Goal: Transaction & Acquisition: Purchase product/service

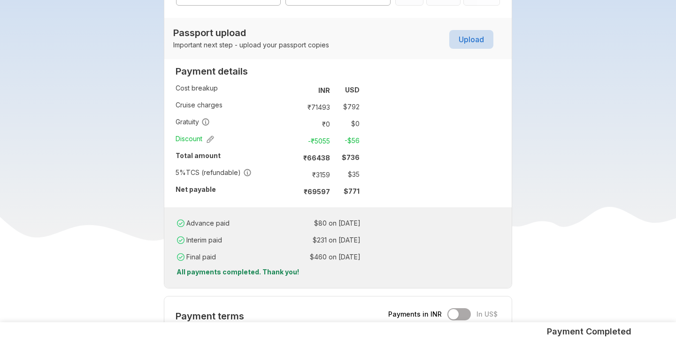
scroll to position [645, 0]
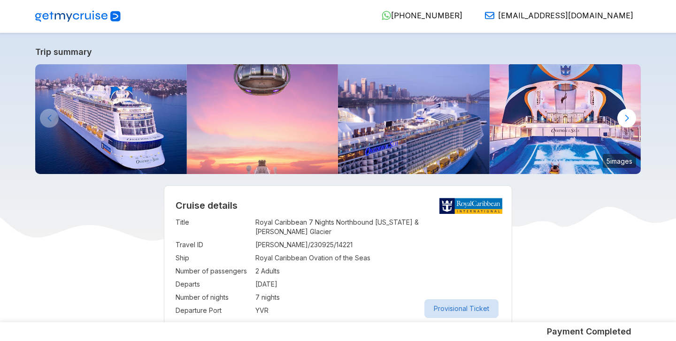
select select "**"
select select "*"
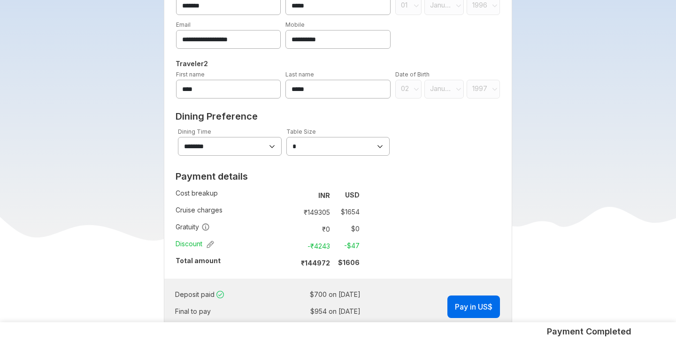
scroll to position [554, 0]
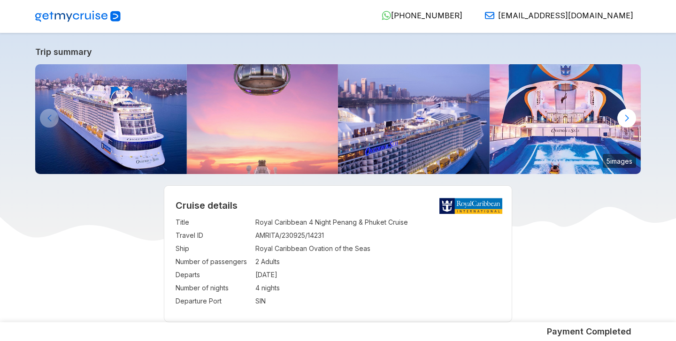
select select "**"
select select "*"
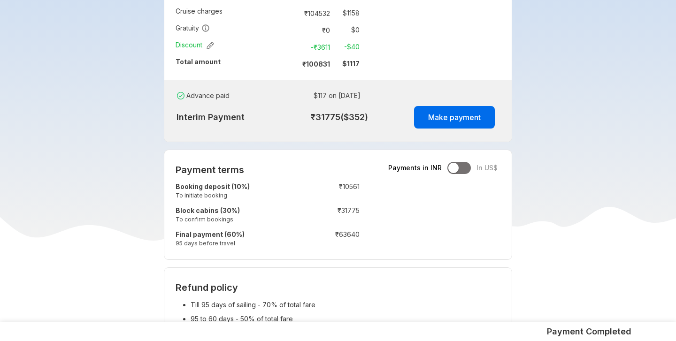
scroll to position [736, 0]
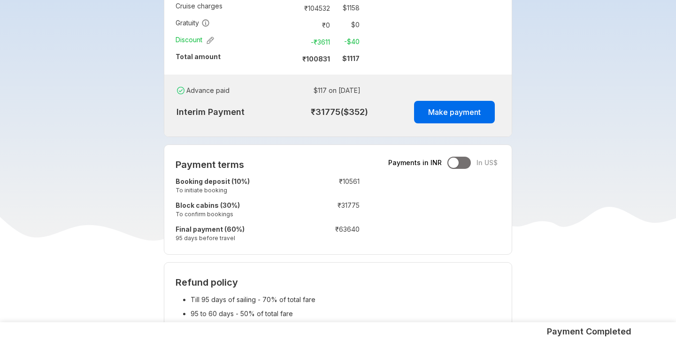
click at [466, 162] on div at bounding box center [458, 163] width 23 height 12
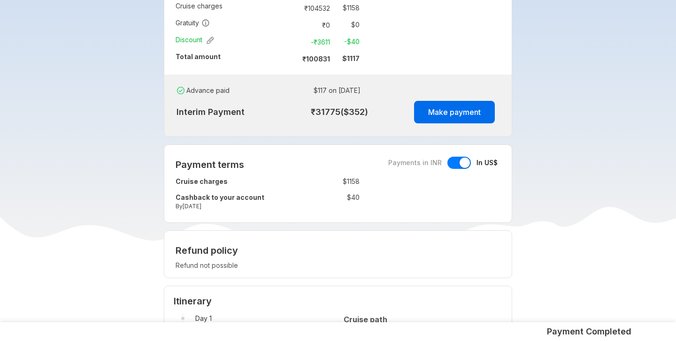
click at [453, 164] on div at bounding box center [458, 163] width 23 height 12
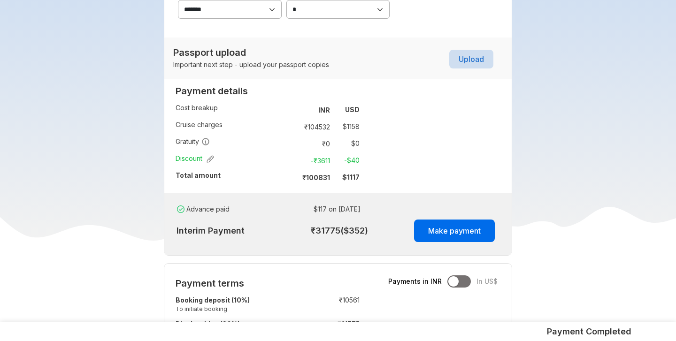
scroll to position [615, 0]
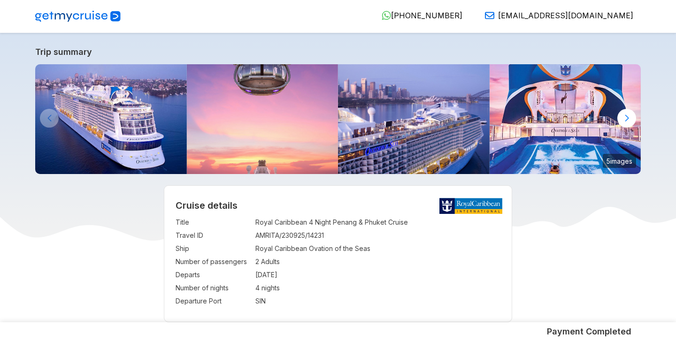
select select "**"
select select "*"
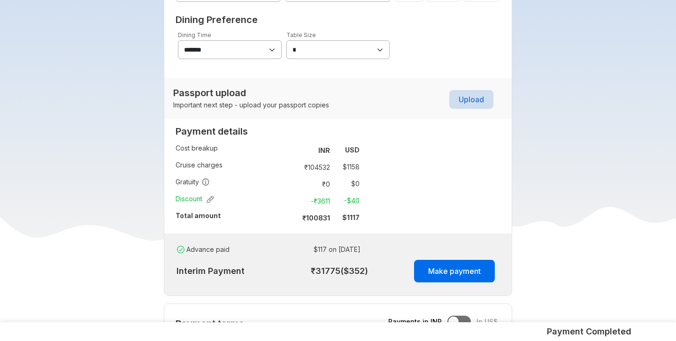
scroll to position [580, 0]
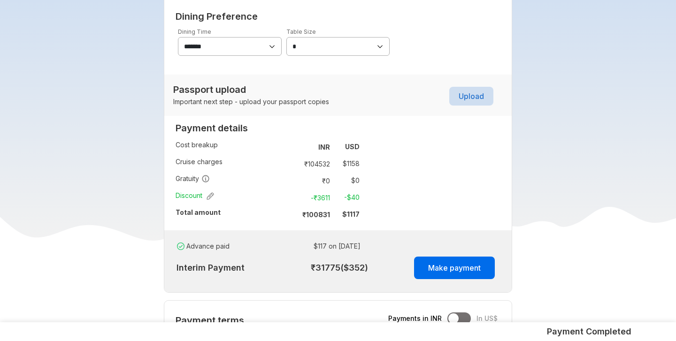
click at [511, 107] on div "Passport upload Important next step - upload your passport copies Upload" at bounding box center [338, 95] width 349 height 41
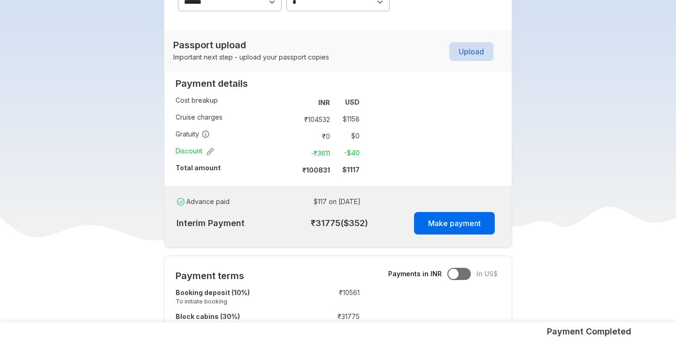
scroll to position [629, 0]
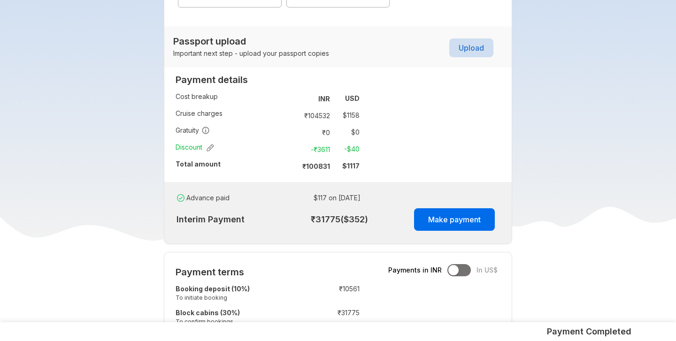
click at [322, 222] on td "₹ 31775 ($ 352 )" at bounding box center [330, 220] width 96 height 26
click at [428, 223] on button "Make payment" at bounding box center [454, 219] width 81 height 23
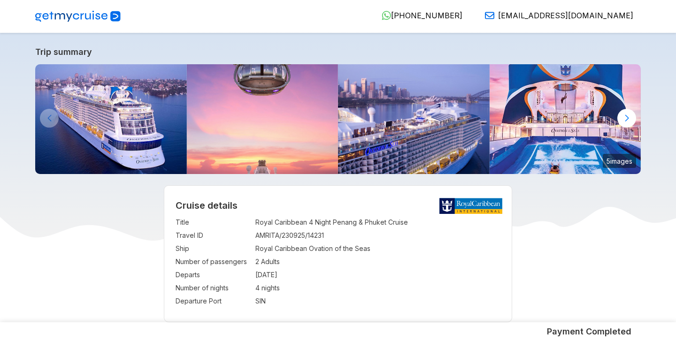
select select "**"
select select "*"
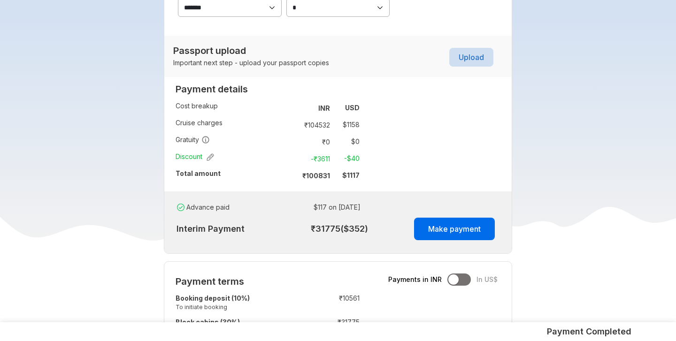
scroll to position [618, 0]
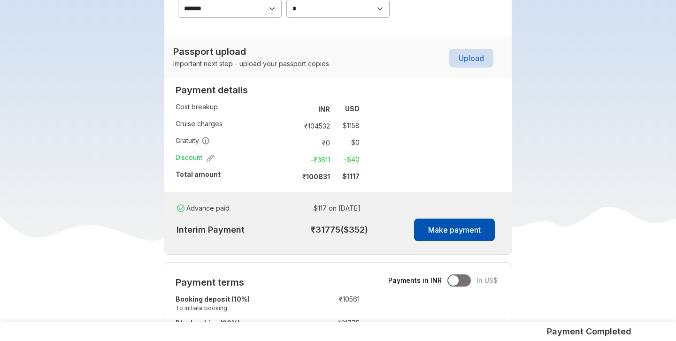
click at [442, 231] on button "Make payment" at bounding box center [454, 230] width 81 height 23
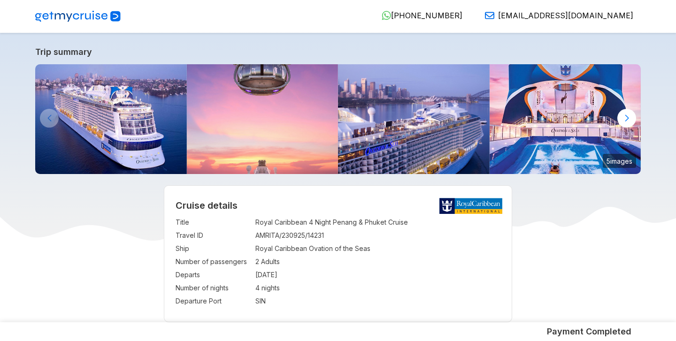
select select "**"
select select "*"
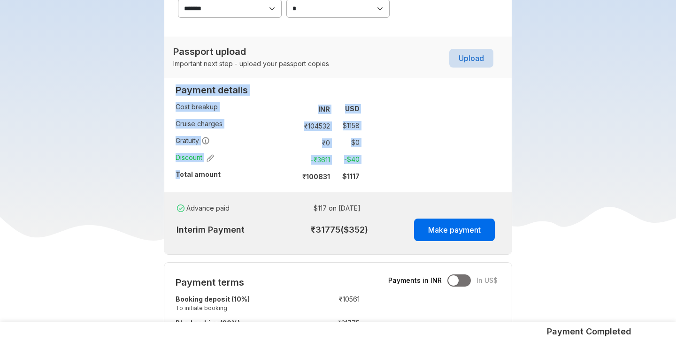
drag, startPoint x: 174, startPoint y: 169, endPoint x: 180, endPoint y: 175, distance: 8.3
click at [180, 175] on div "Payment details Cost breakup : INR USD Cruise charges : ₹ 104532 $ 1158 Gratuit…" at bounding box center [267, 137] width 207 height 112
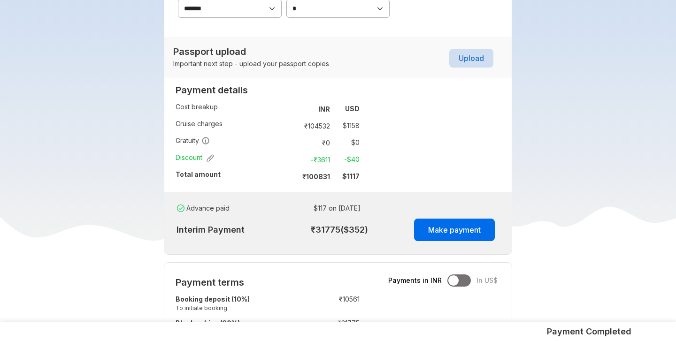
click at [209, 173] on strong "Total amount" at bounding box center [198, 174] width 45 height 8
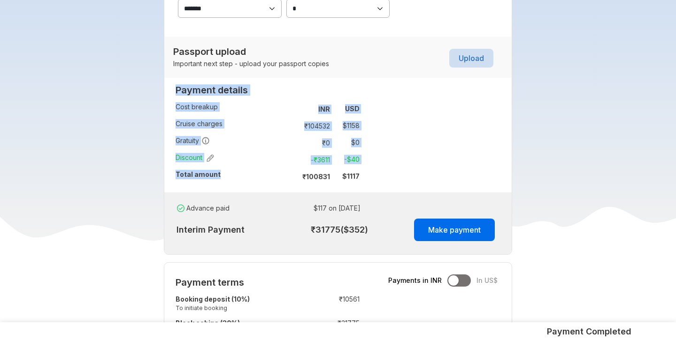
drag, startPoint x: 219, startPoint y: 177, endPoint x: 174, endPoint y: 178, distance: 44.6
click at [174, 178] on div "Payment details Cost breakup : INR USD Cruise charges : ₹ 104532 $ 1158 Gratuit…" at bounding box center [267, 137] width 207 height 112
click at [179, 178] on strong "Total amount" at bounding box center [198, 174] width 45 height 8
click at [218, 177] on td "Total amount" at bounding box center [233, 176] width 115 height 17
copy div "Payment details Cost breakup : INR USD Cruise charges : ₹ 104532 $ 1158 Gratuit…"
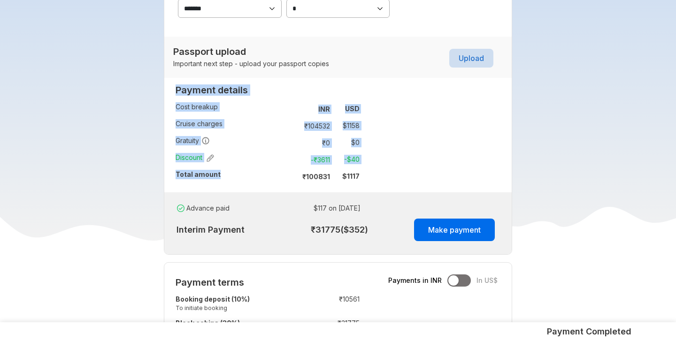
click at [199, 176] on strong "Total amount" at bounding box center [198, 174] width 45 height 8
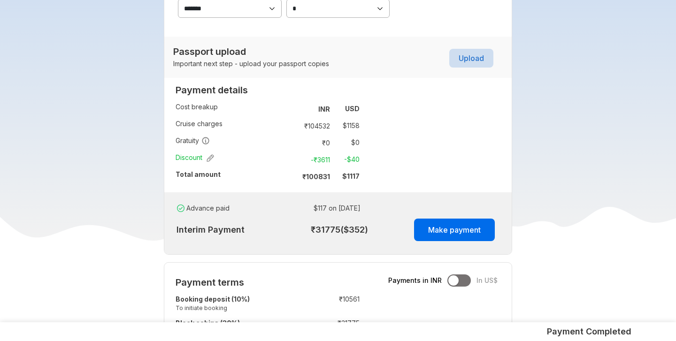
click at [220, 176] on td "Total amount" at bounding box center [233, 176] width 115 height 17
drag, startPoint x: 198, startPoint y: 176, endPoint x: 176, endPoint y: 175, distance: 22.5
click at [176, 175] on strong "Total amount" at bounding box center [198, 174] width 45 height 8
copy strong "Total amount"
